Goal: Information Seeking & Learning: Learn about a topic

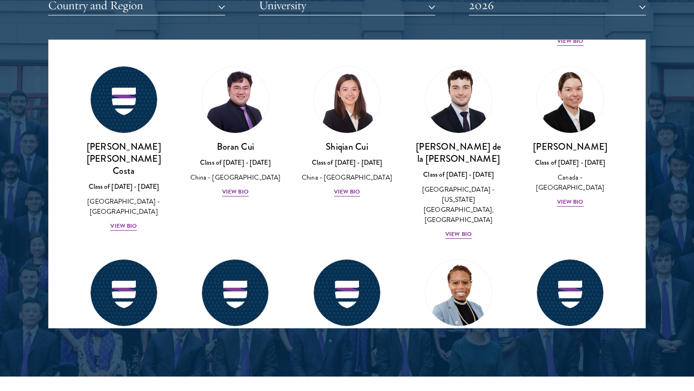
scroll to position [1147, 0]
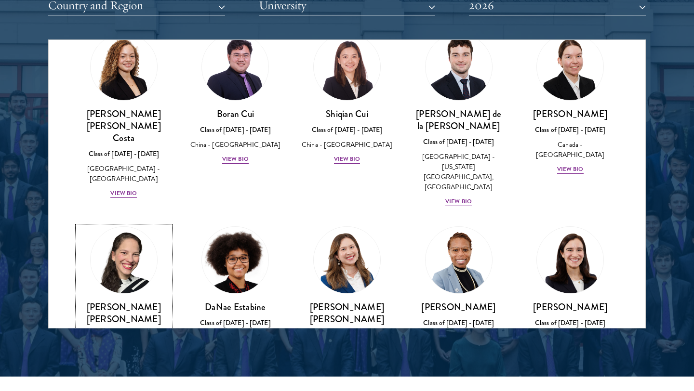
click at [112, 224] on img at bounding box center [123, 260] width 73 height 73
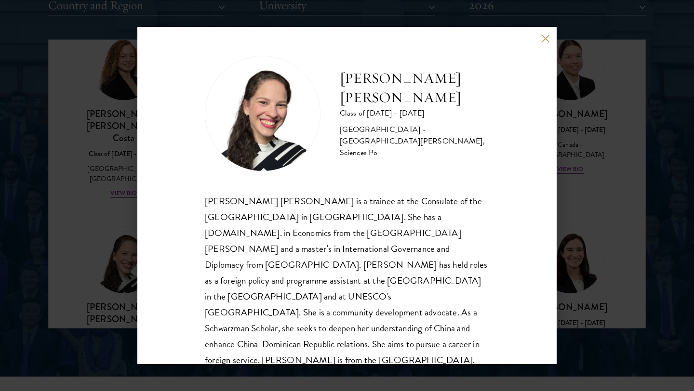
click at [281, 224] on div "[PERSON_NAME] [PERSON_NAME] is a trainee at the Consulate of the [GEOGRAPHIC_DA…" at bounding box center [347, 280] width 284 height 175
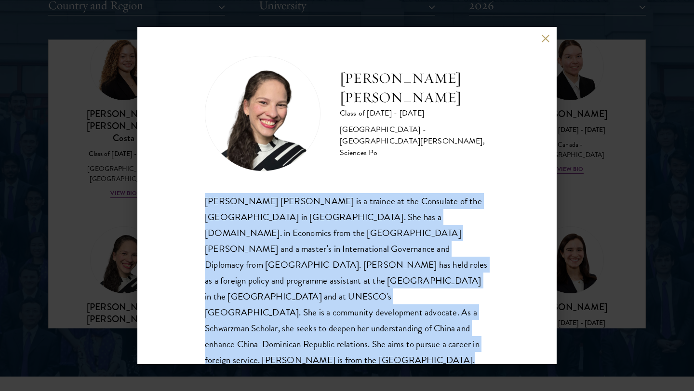
click at [281, 224] on div "[PERSON_NAME] [PERSON_NAME] is a trainee at the Consulate of the [GEOGRAPHIC_DA…" at bounding box center [347, 280] width 284 height 175
click at [314, 266] on div "[PERSON_NAME] [PERSON_NAME] is a trainee at the Consulate of the [GEOGRAPHIC_DA…" at bounding box center [347, 280] width 284 height 175
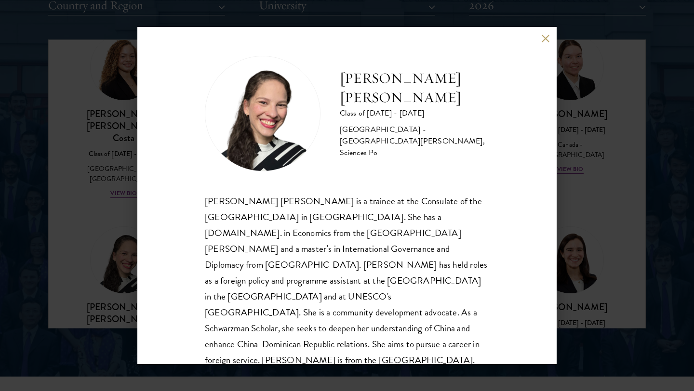
click at [589, 282] on div "[PERSON_NAME] [PERSON_NAME] Class of [DATE] - [DATE] [GEOGRAPHIC_DATA] - [GEOGR…" at bounding box center [347, 195] width 694 height 391
